Goal: Navigation & Orientation: Find specific page/section

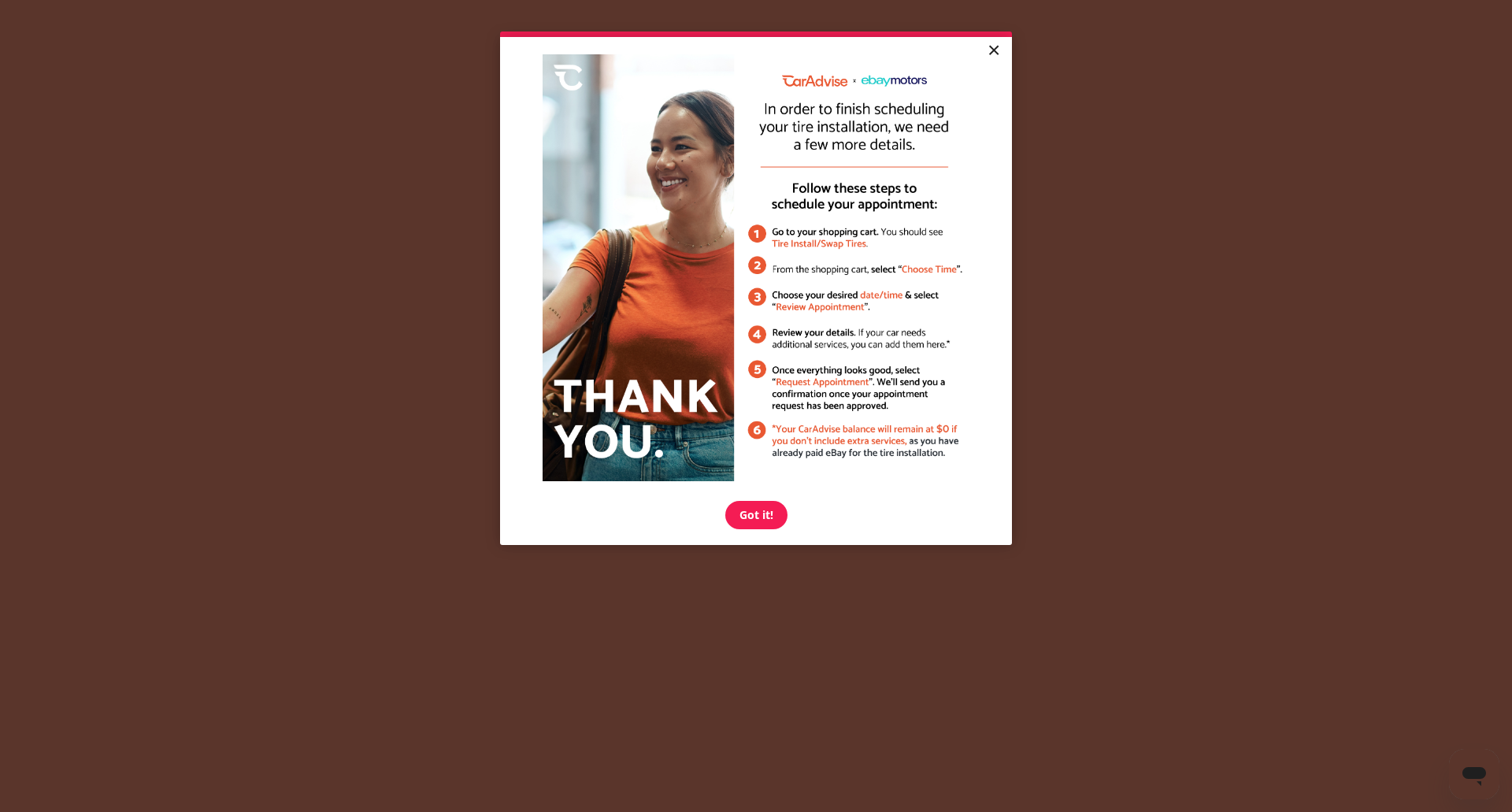
click at [1000, 54] on link "×" at bounding box center [994, 51] width 28 height 28
